Goal: Task Accomplishment & Management: Manage account settings

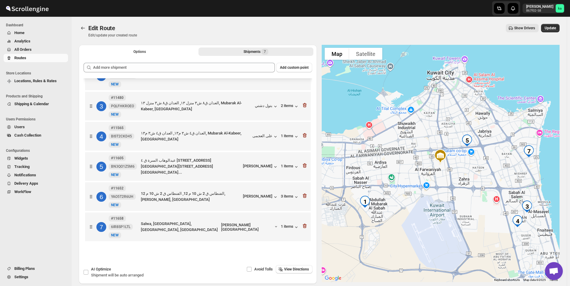
click at [21, 51] on span "All Orders" at bounding box center [22, 49] width 17 height 4
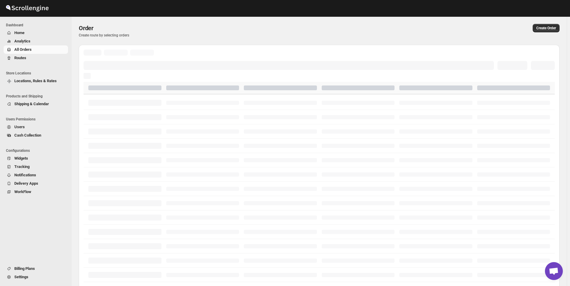
click at [22, 58] on span "Routes" at bounding box center [20, 58] width 12 height 4
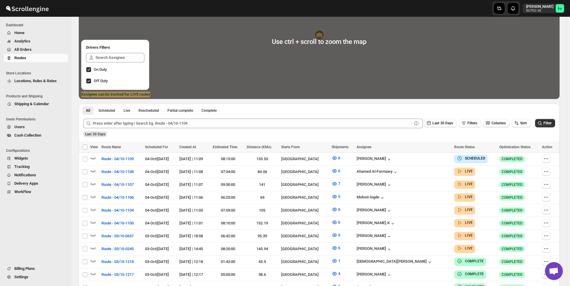
scroll to position [149, 0]
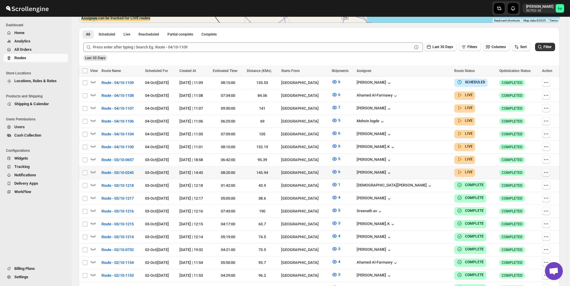
click at [547, 172] on icon "button" at bounding box center [546, 172] width 1 height 1
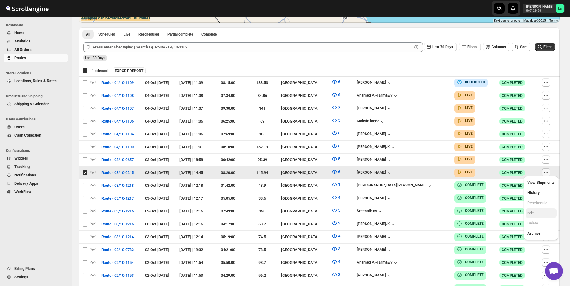
click at [531, 214] on span "Edit" at bounding box center [531, 213] width 6 height 4
checkbox input "false"
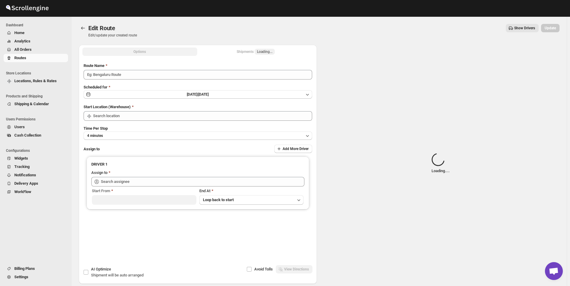
type input "Route - 03/10-0245"
type input "[GEOGRAPHIC_DATA]"
type input "[PERSON_NAME] ([EMAIL_ADDRESS][DOMAIN_NAME])"
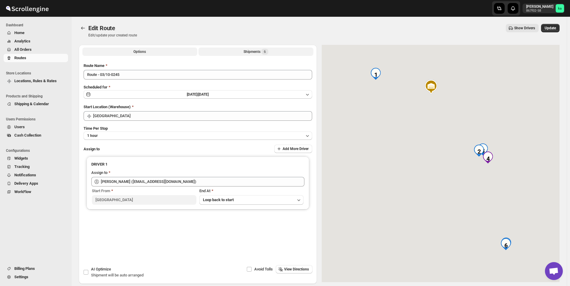
click at [250, 49] on div "Shipments 6" at bounding box center [256, 52] width 25 height 6
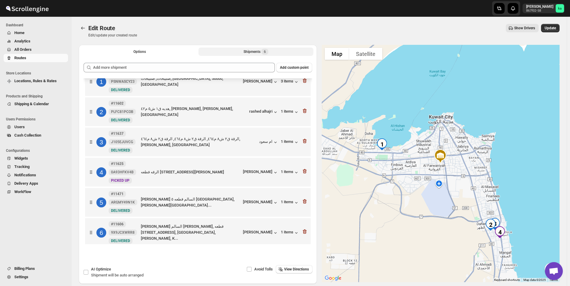
scroll to position [18, 0]
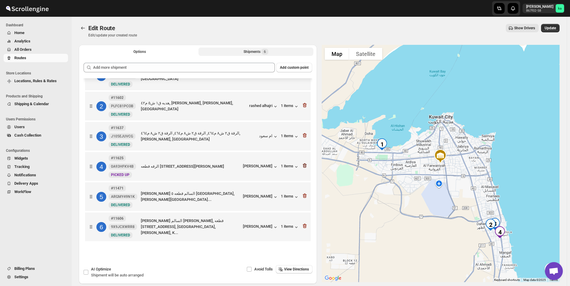
click at [304, 166] on icon "button" at bounding box center [305, 165] width 4 height 4
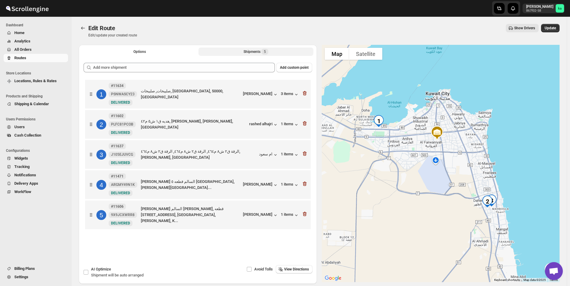
scroll to position [0, 0]
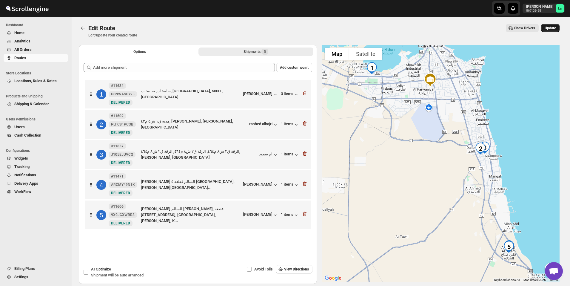
click at [560, 24] on button "Update" at bounding box center [550, 28] width 19 height 8
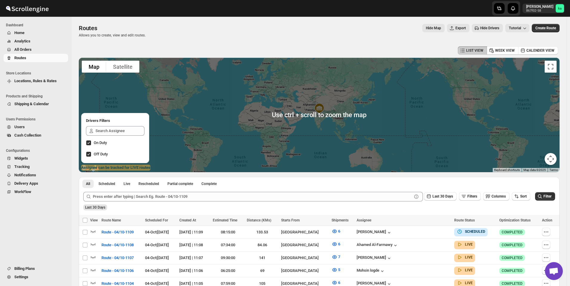
scroll to position [119, 0]
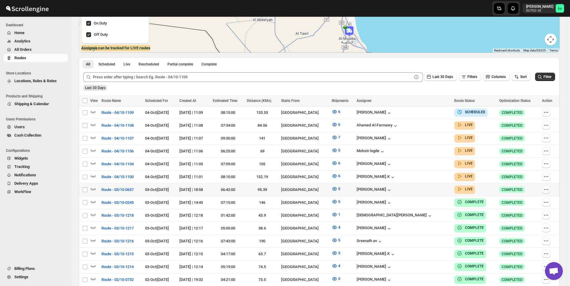
click at [547, 189] on icon "button" at bounding box center [546, 189] width 1 height 1
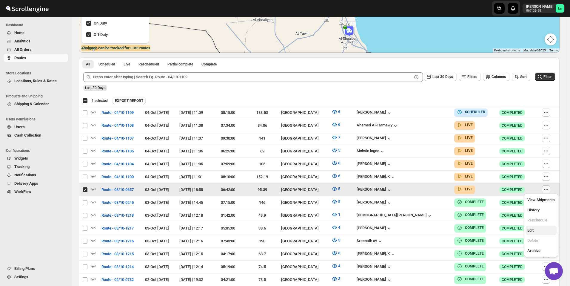
click at [538, 228] on span "Edit" at bounding box center [541, 230] width 27 height 6
checkbox input "false"
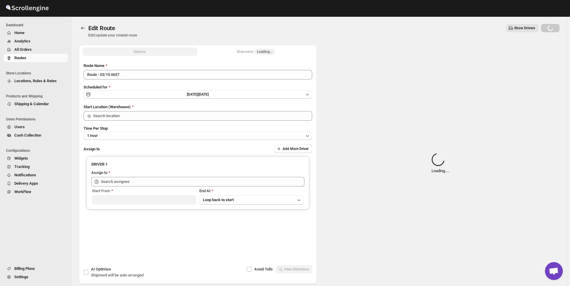
type input "Route - 03/10-0657"
type input "[GEOGRAPHIC_DATA]"
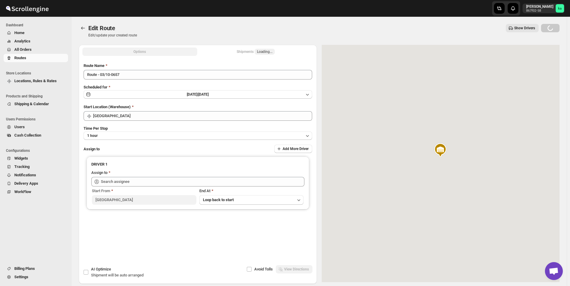
type input "[PERSON_NAME] ([EMAIL_ADDRESS][DOMAIN_NAME])"
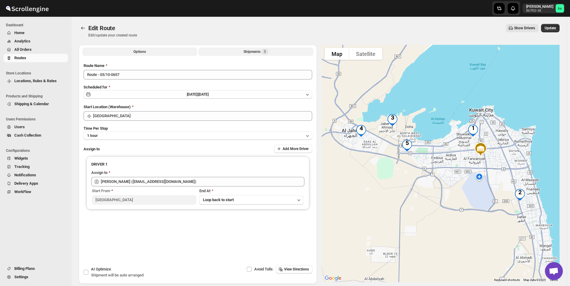
click at [257, 54] on div "Shipments 5" at bounding box center [256, 52] width 25 height 6
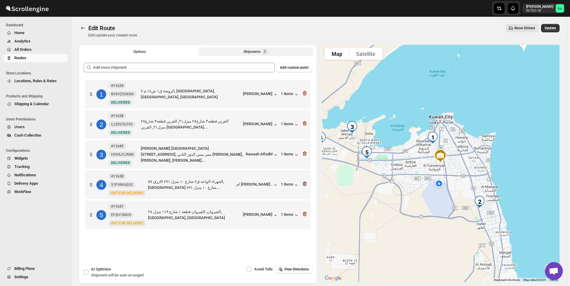
click at [308, 184] on icon "button" at bounding box center [305, 184] width 6 height 6
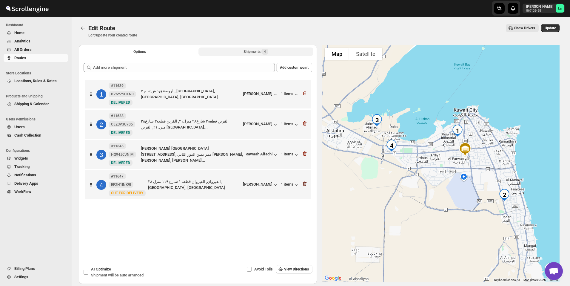
click at [308, 185] on icon "button" at bounding box center [305, 184] width 6 height 6
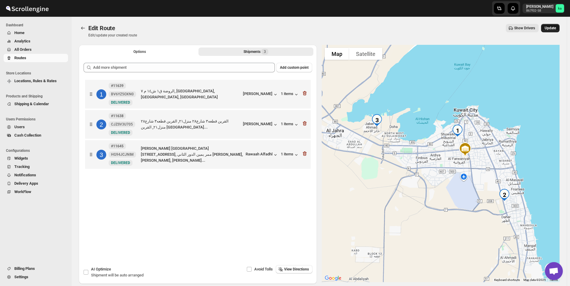
click at [560, 28] on button "Update" at bounding box center [550, 28] width 19 height 8
